Goal: Navigation & Orientation: Find specific page/section

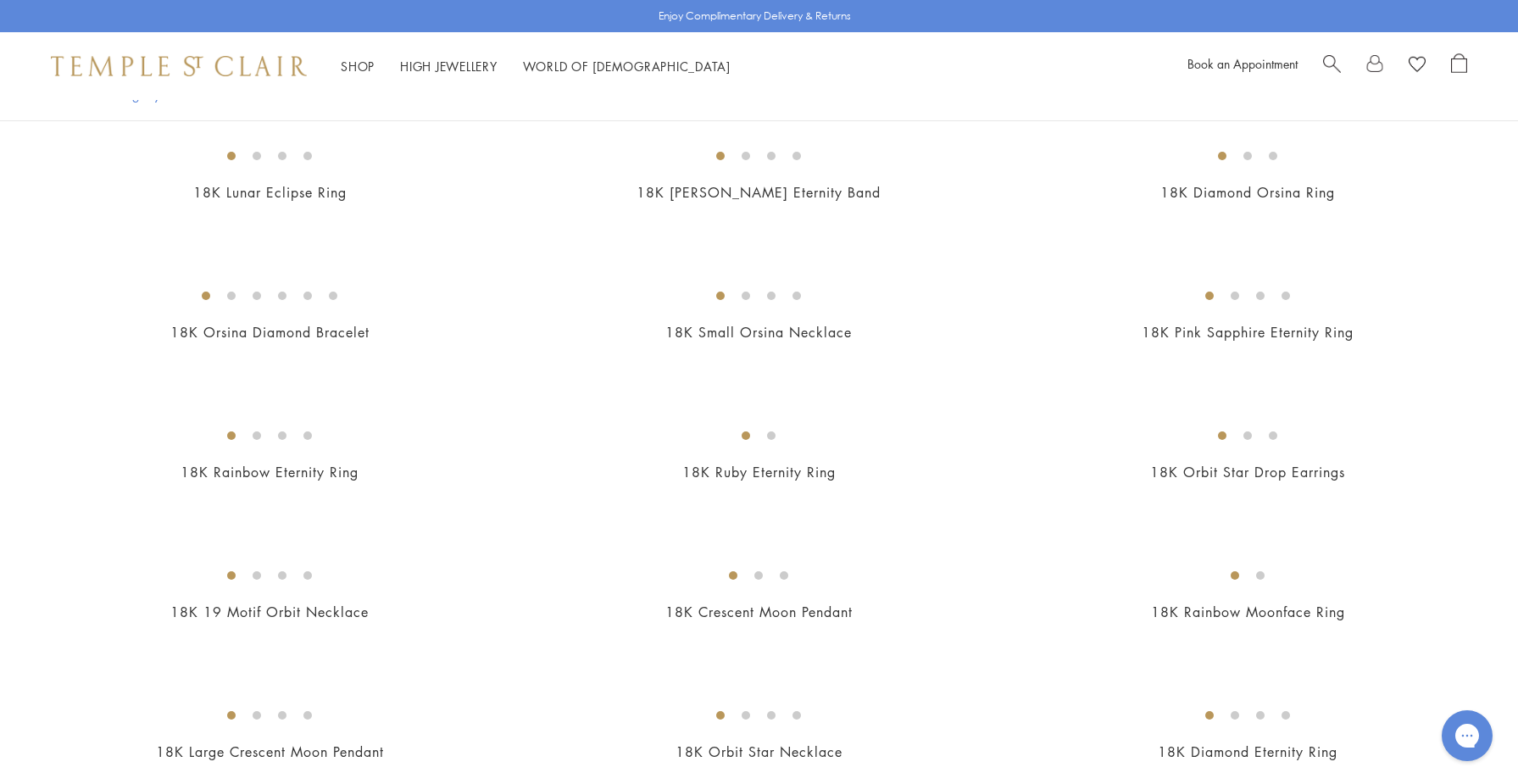
scroll to position [2077, 0]
click at [0, 0] on img at bounding box center [0, 0] width 0 height 0
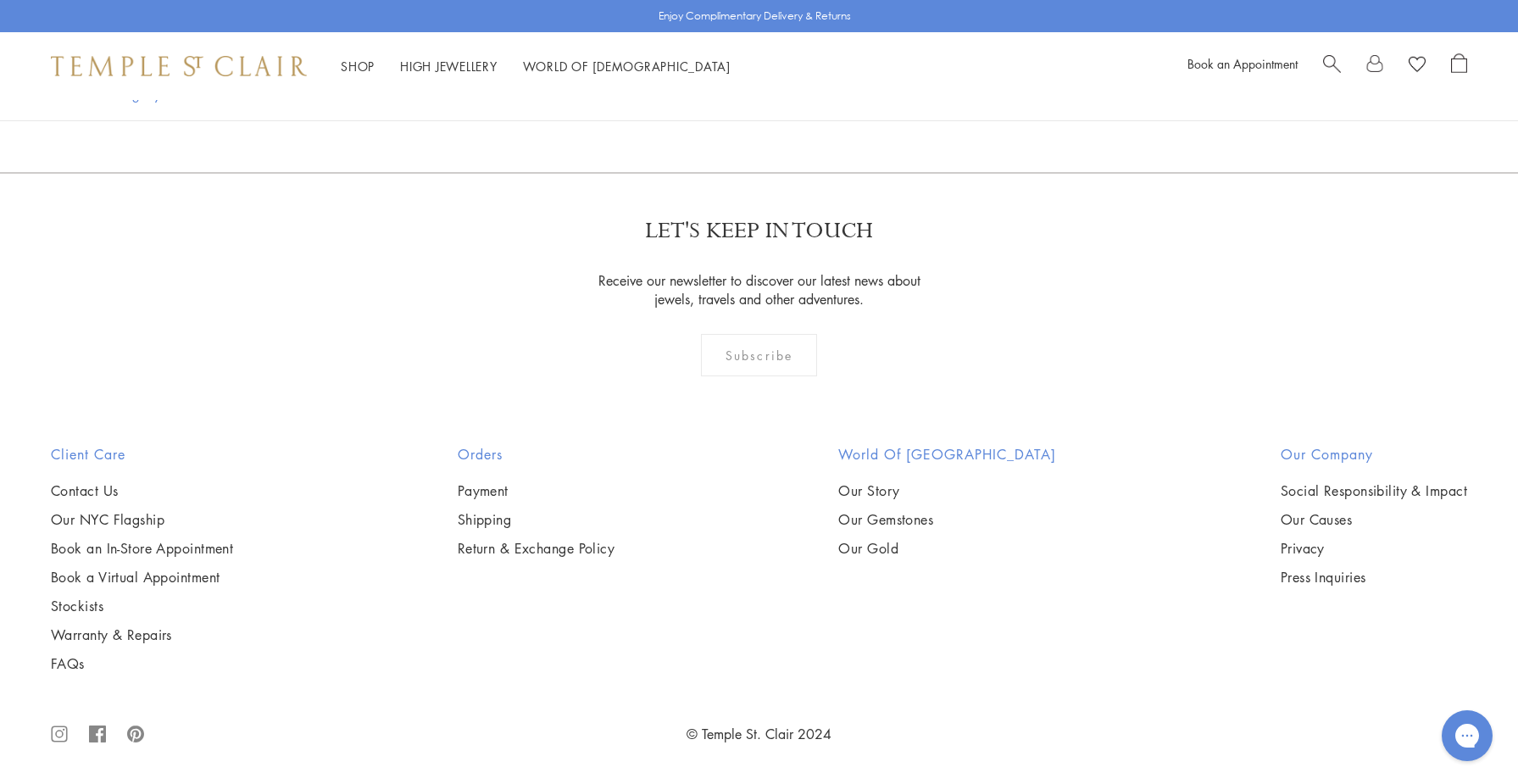
scroll to position [9733, 0]
click at [734, 104] on link "2" at bounding box center [732, 81] width 56 height 46
click at [810, 104] on link "3" at bounding box center [814, 81] width 56 height 46
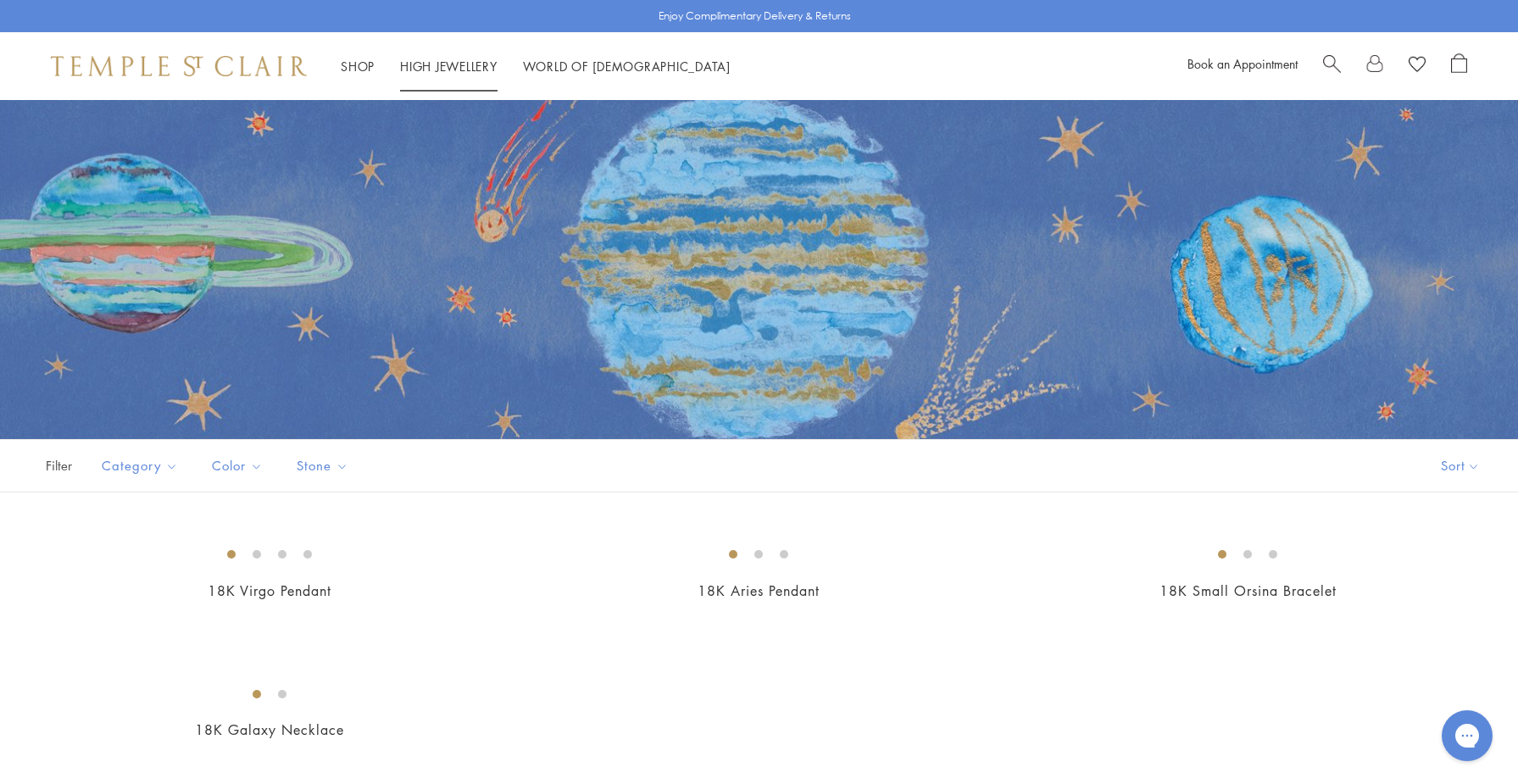
click at [436, 68] on link "High Jewellery High Jewellery" at bounding box center [448, 66] width 98 height 17
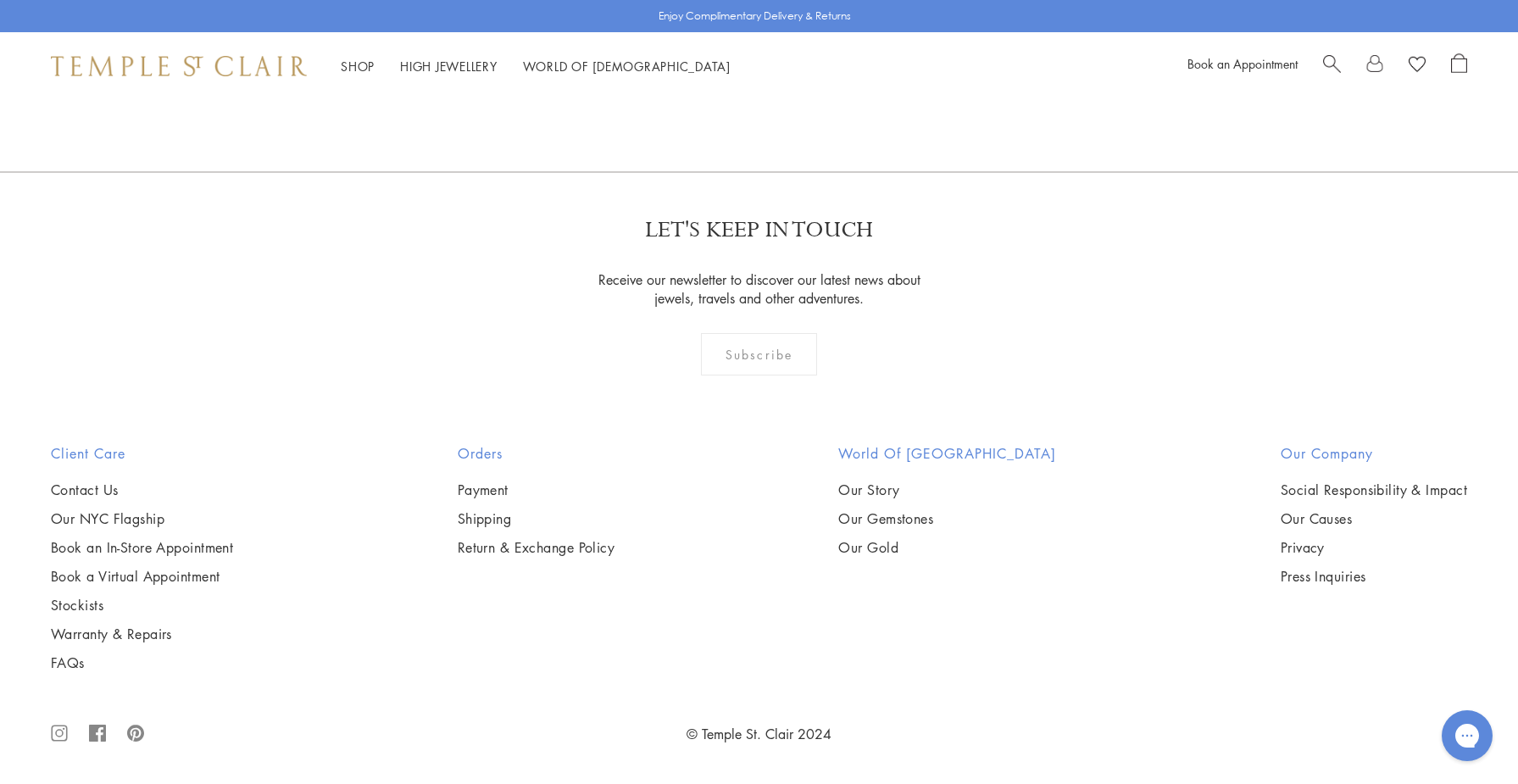
scroll to position [1844, 0]
click at [905, 547] on link "Our Gold" at bounding box center [947, 548] width 218 height 19
click at [92, 607] on link "Stockists" at bounding box center [142, 605] width 182 height 19
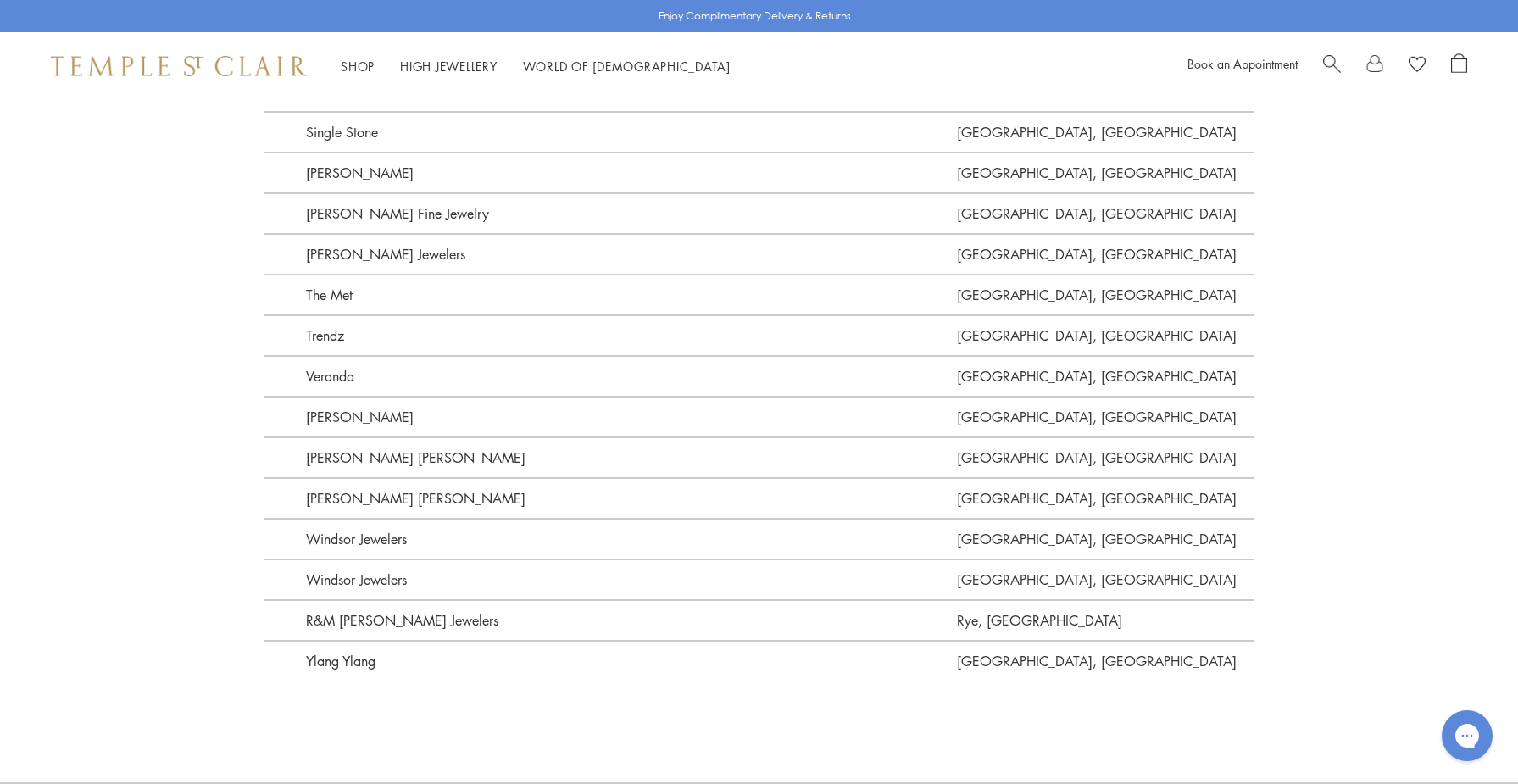
scroll to position [4246, 0]
